Goal: Transaction & Acquisition: Obtain resource

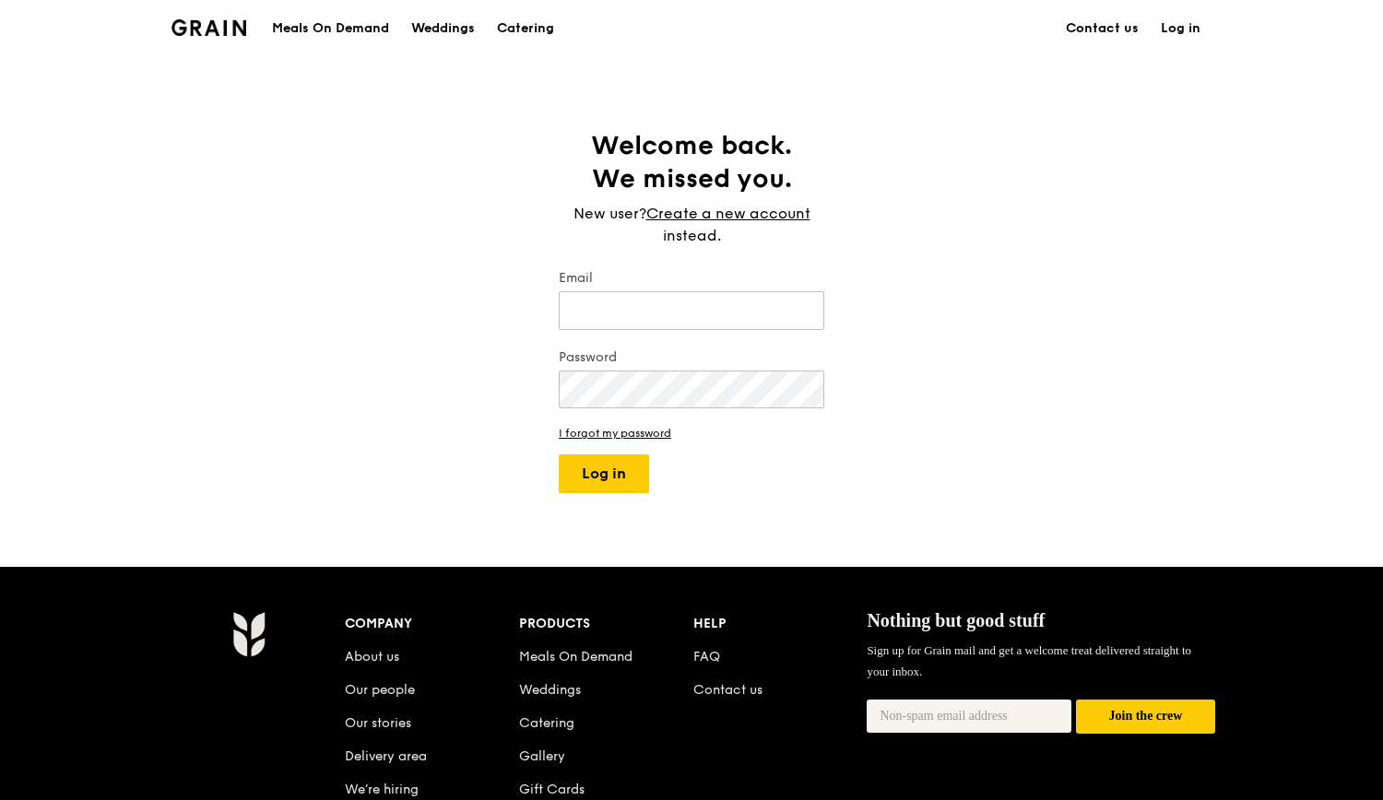
type input "[EMAIL_ADDRESS][DOMAIN_NAME]"
click at [526, 27] on div "Catering" at bounding box center [525, 28] width 57 height 55
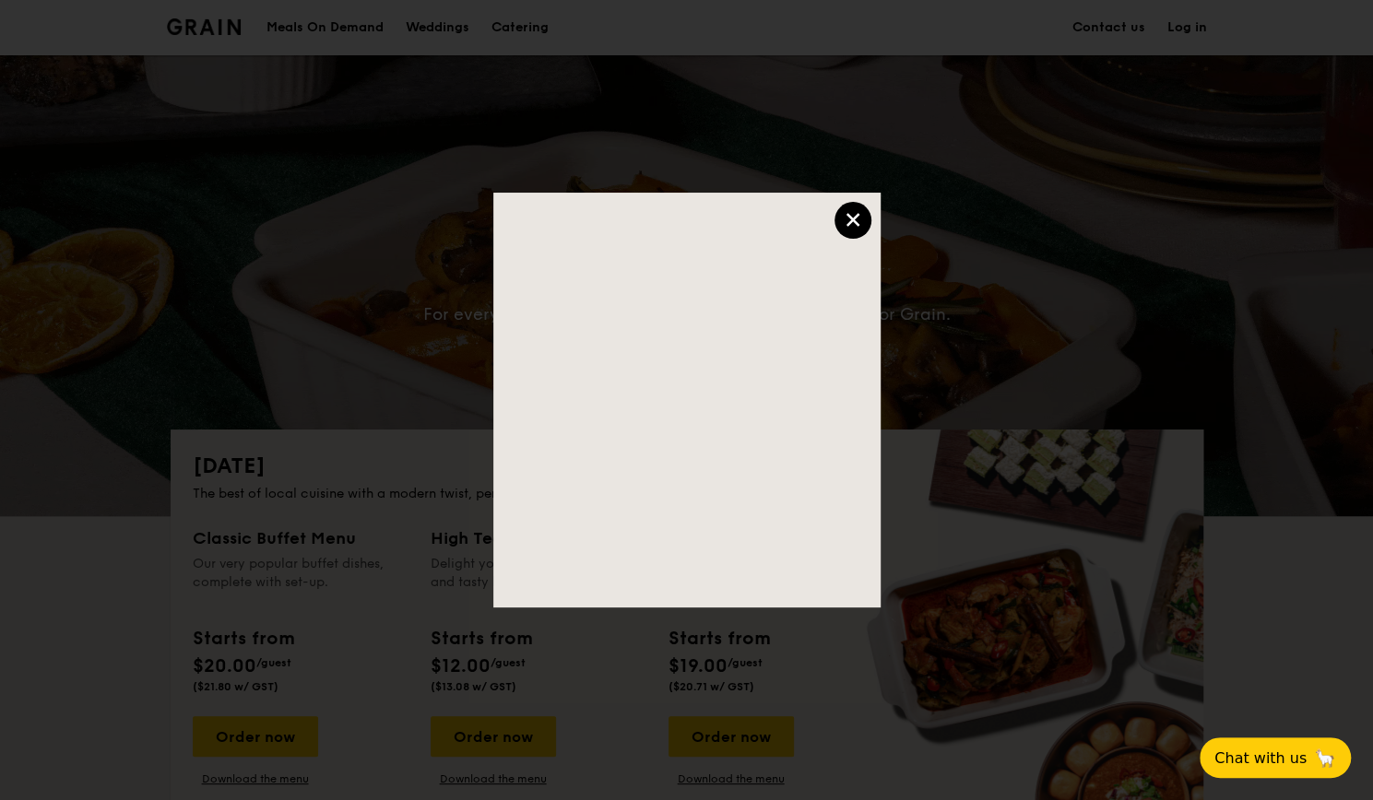
click at [853, 220] on div "×" at bounding box center [852, 220] width 37 height 37
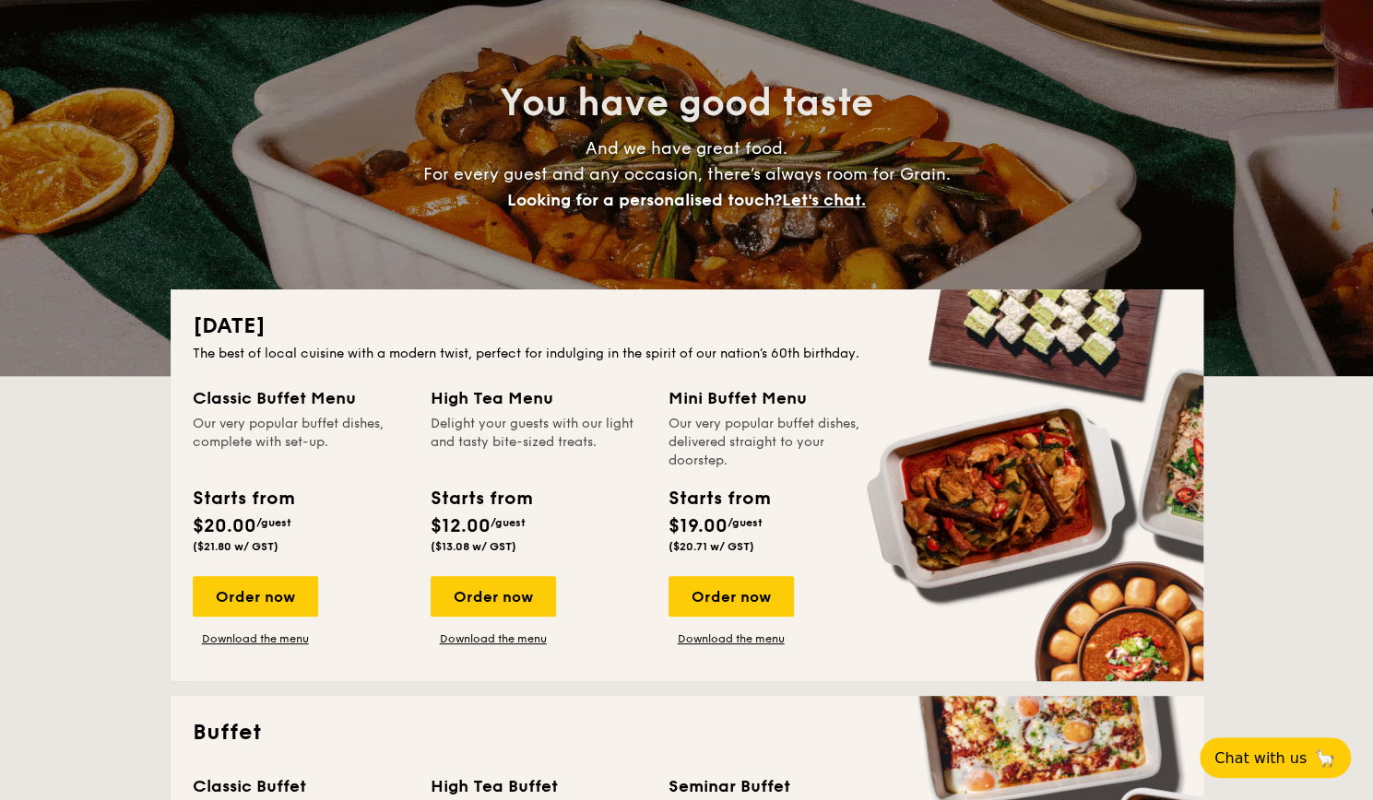
scroll to position [277, 0]
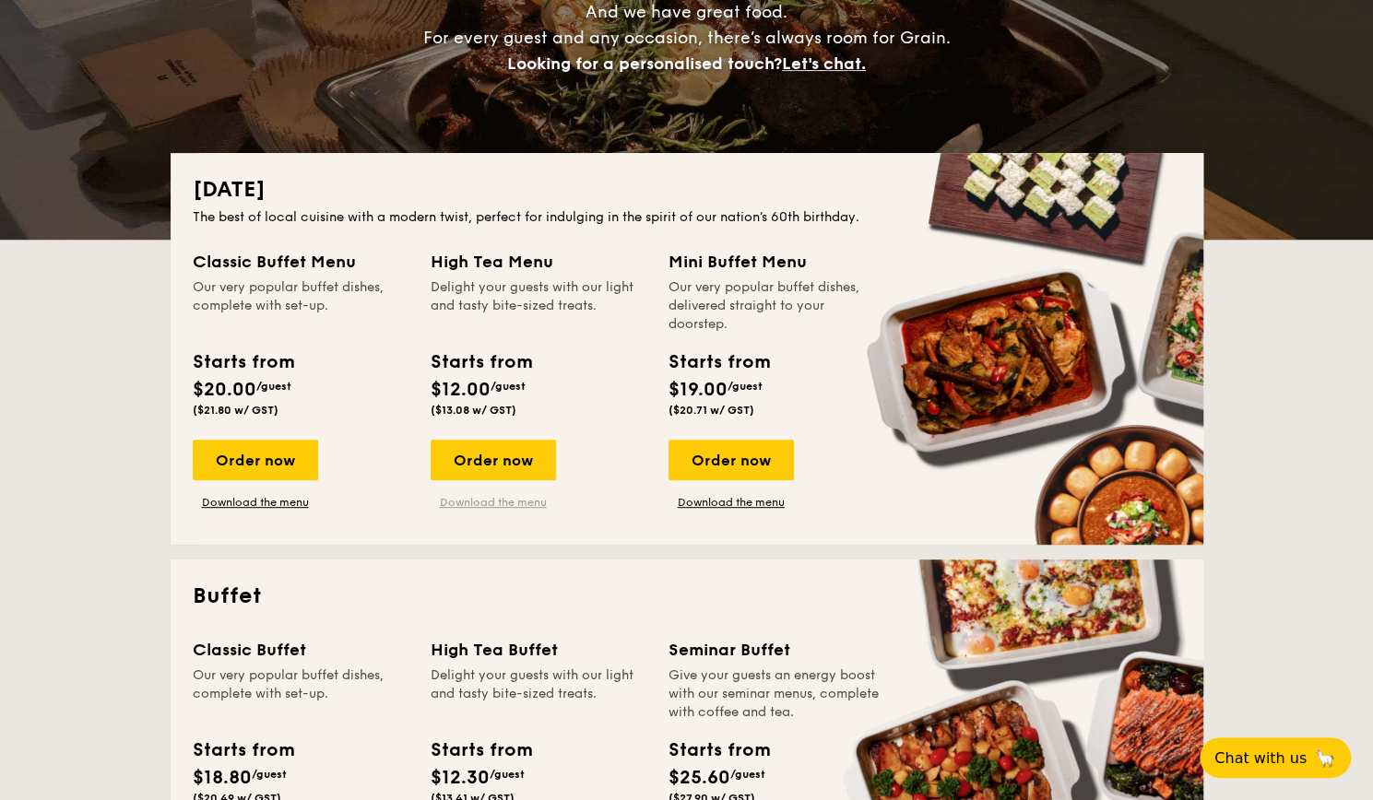
click at [519, 503] on link "Download the menu" at bounding box center [493, 502] width 125 height 15
